Goal: Transaction & Acquisition: Purchase product/service

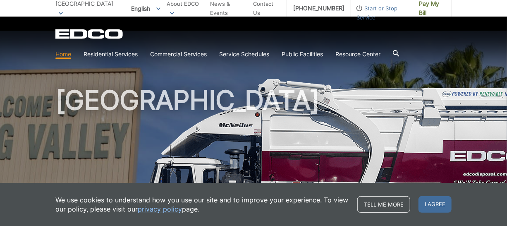
click at [263, 31] on div "EDCO Logo" at bounding box center [253, 34] width 396 height 10
click at [292, 98] on h1 "[GEOGRAPHIC_DATA]" at bounding box center [253, 178] width 396 height 182
click at [432, 8] on span "Pay My Bill" at bounding box center [432, 8] width 26 height 18
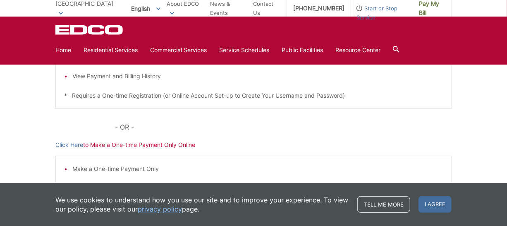
scroll to position [227, 0]
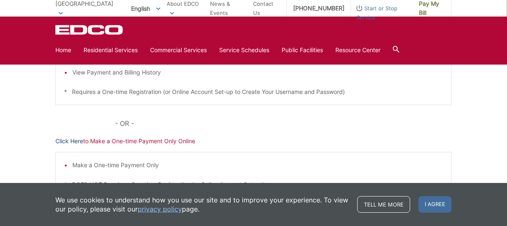
click at [74, 140] on link "Click Here" at bounding box center [69, 140] width 28 height 9
